Goal: Navigation & Orientation: Find specific page/section

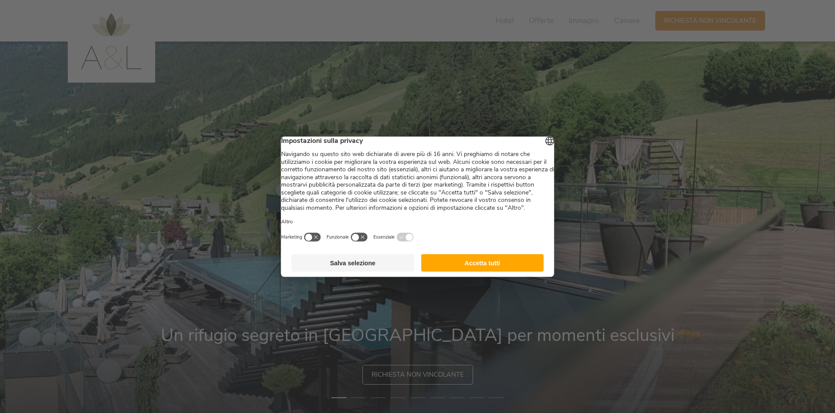
click at [498, 266] on button "Accetta tutti" at bounding box center [482, 262] width 123 height 17
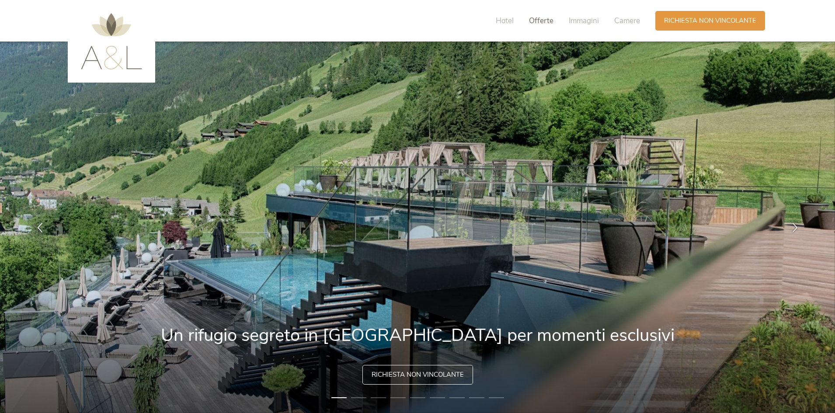
click at [541, 21] on span "Offerte" at bounding box center [541, 21] width 24 height 10
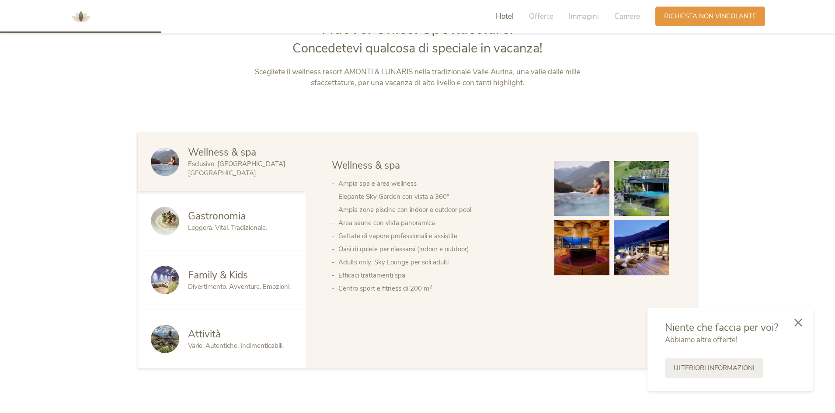
scroll to position [438, 0]
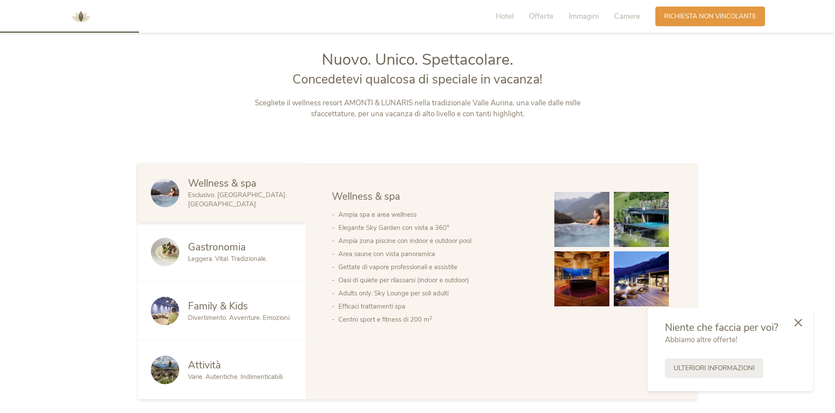
click at [227, 247] on span "Gastronomia" at bounding box center [217, 248] width 58 height 14
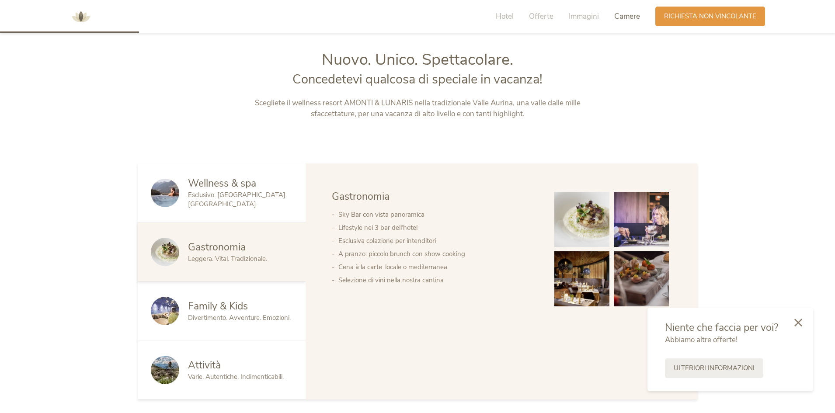
click at [621, 20] on span "Camere" at bounding box center [628, 16] width 26 height 10
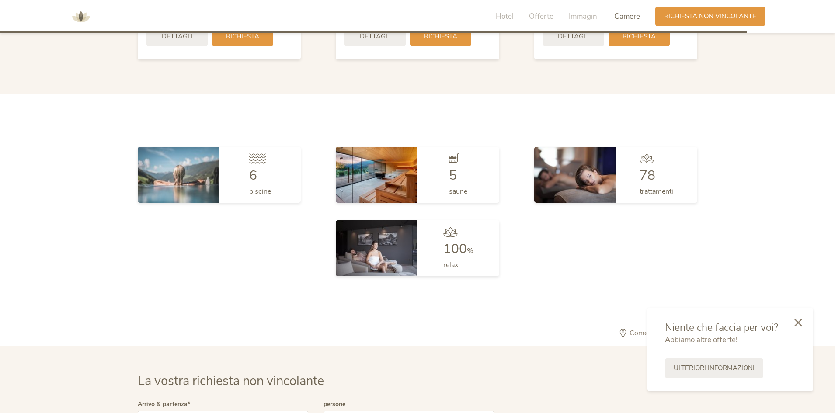
scroll to position [2356, 0]
click at [177, 170] on img at bounding box center [179, 174] width 82 height 56
click at [802, 318] on icon at bounding box center [799, 322] width 8 height 8
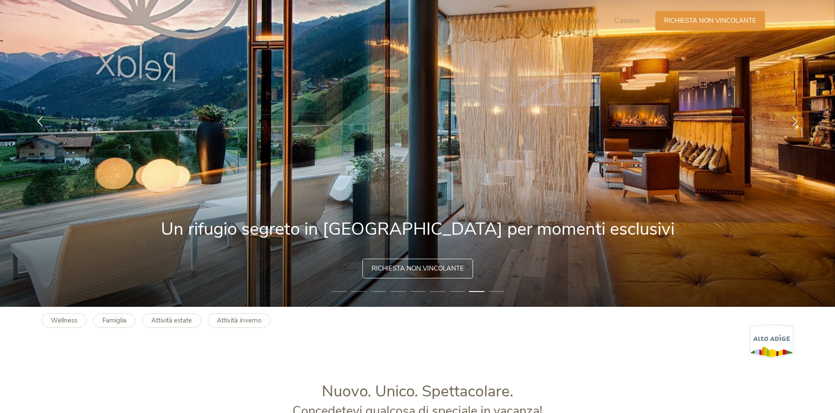
scroll to position [0, 0]
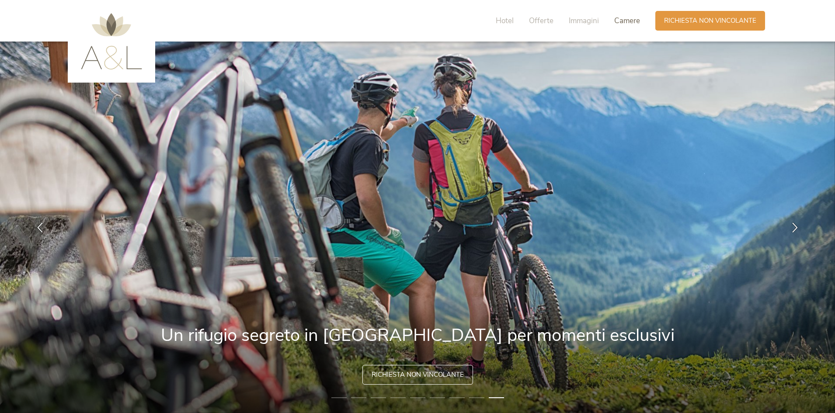
click at [623, 22] on span "Camere" at bounding box center [628, 21] width 26 height 10
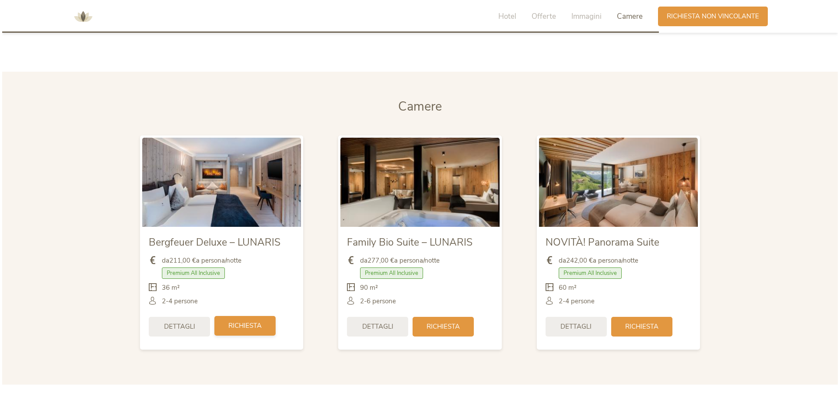
scroll to position [2050, 0]
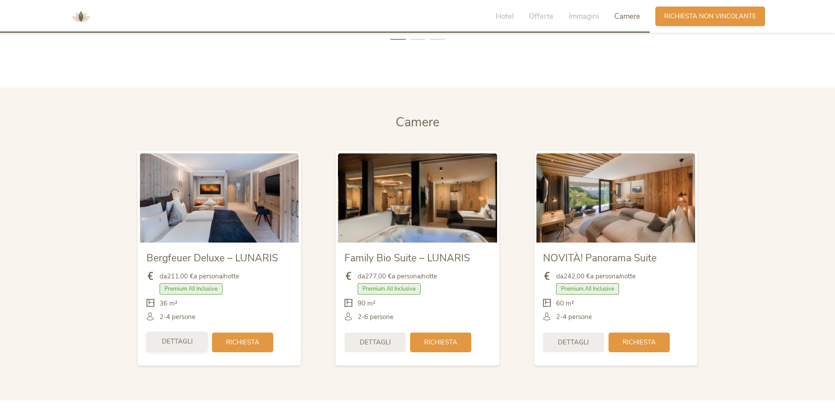
click at [188, 344] on span "Dettagli" at bounding box center [177, 341] width 31 height 9
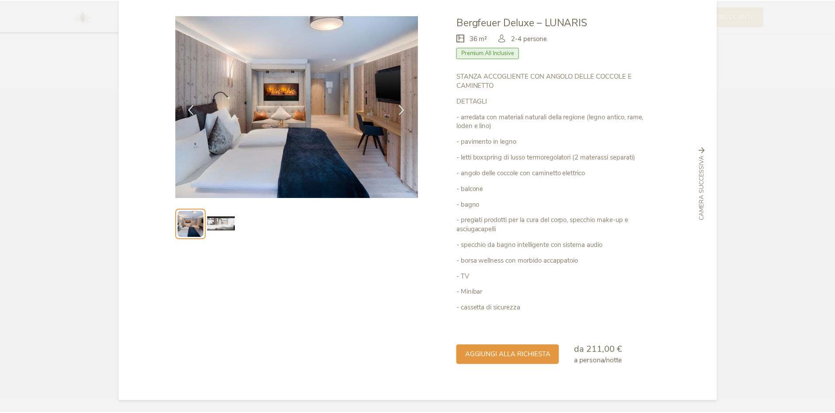
scroll to position [47, 0]
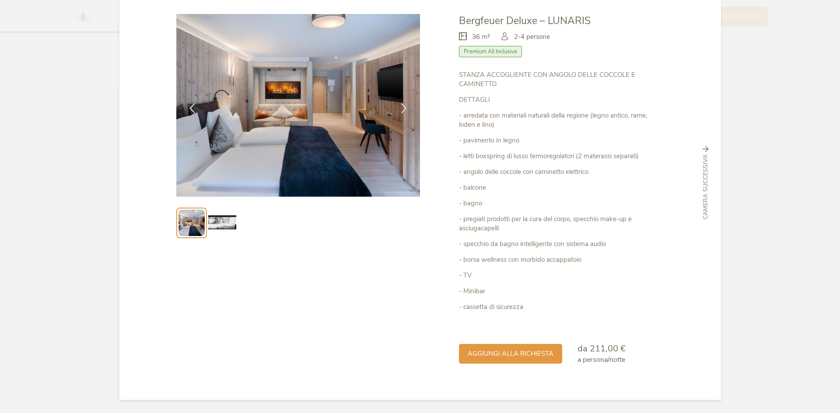
click at [224, 224] on img at bounding box center [222, 223] width 28 height 28
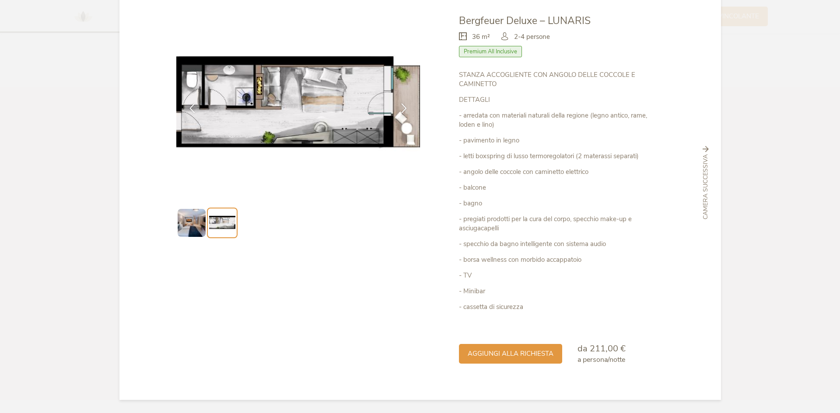
click at [224, 224] on img at bounding box center [222, 223] width 26 height 26
click at [768, 47] on div "Chiudi Bergfeuer Deluxe – LUNARIS Premium All Inclusive" at bounding box center [420, 206] width 840 height 413
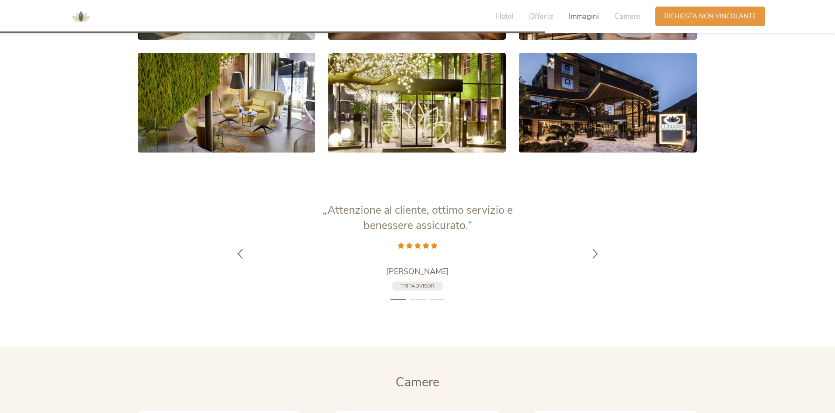
scroll to position [1700, 0]
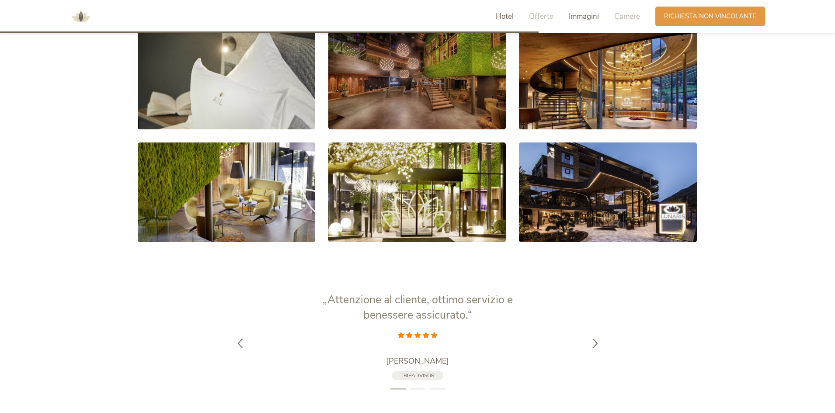
click at [512, 15] on span "Hotel" at bounding box center [505, 16] width 18 height 10
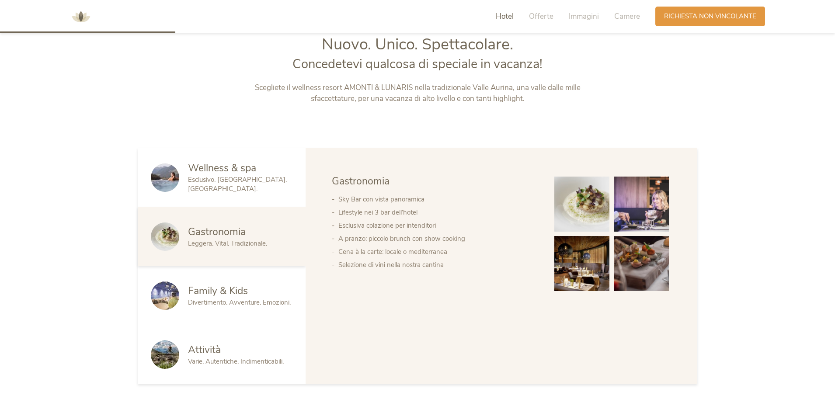
scroll to position [444, 0]
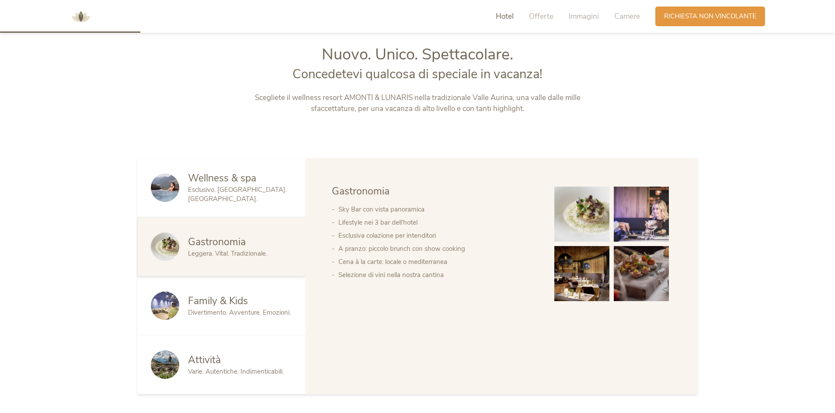
click at [266, 319] on div "Family & Kids Divertimento. Avventure. Emozioni." at bounding box center [222, 305] width 168 height 59
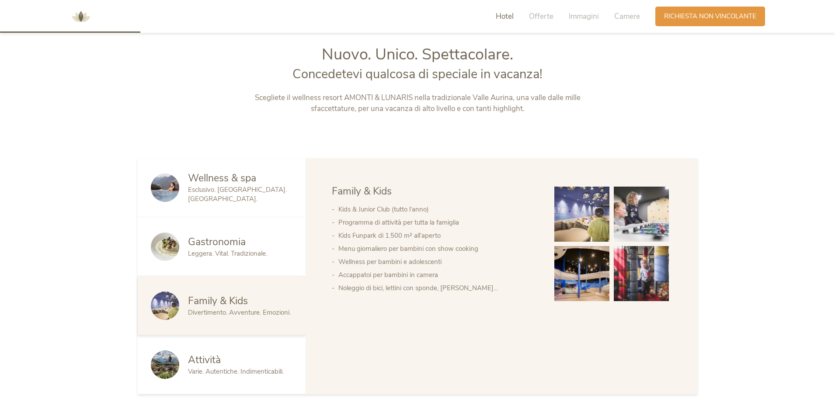
click at [246, 363] on div "Attività" at bounding box center [240, 360] width 105 height 14
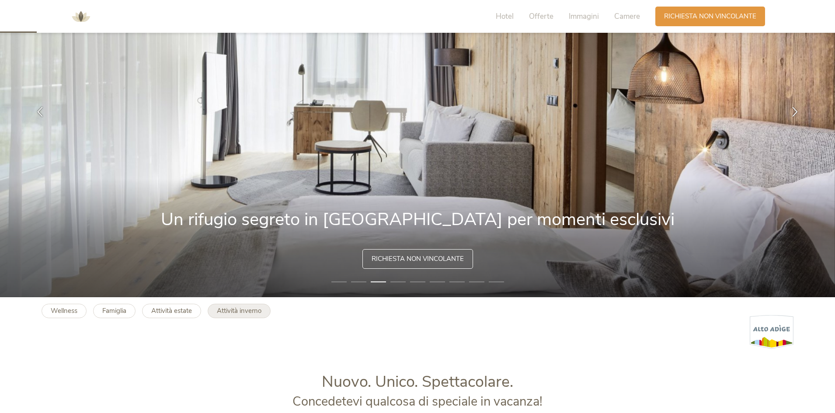
scroll to position [0, 0]
